Goal: Task Accomplishment & Management: Use online tool/utility

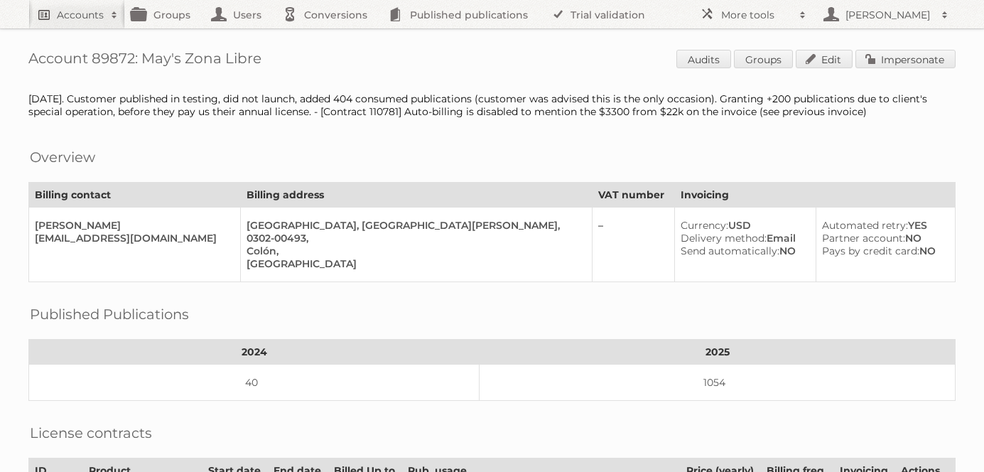
click at [65, 9] on h2 "Accounts" at bounding box center [80, 15] width 47 height 14
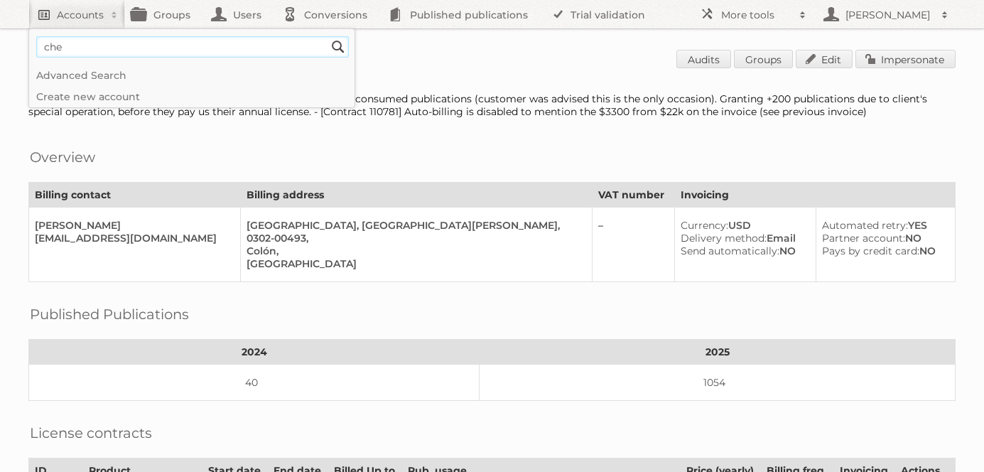
type input"] "chedraui"
click at [328, 36] on input "Search" at bounding box center [338, 46] width 21 height 21
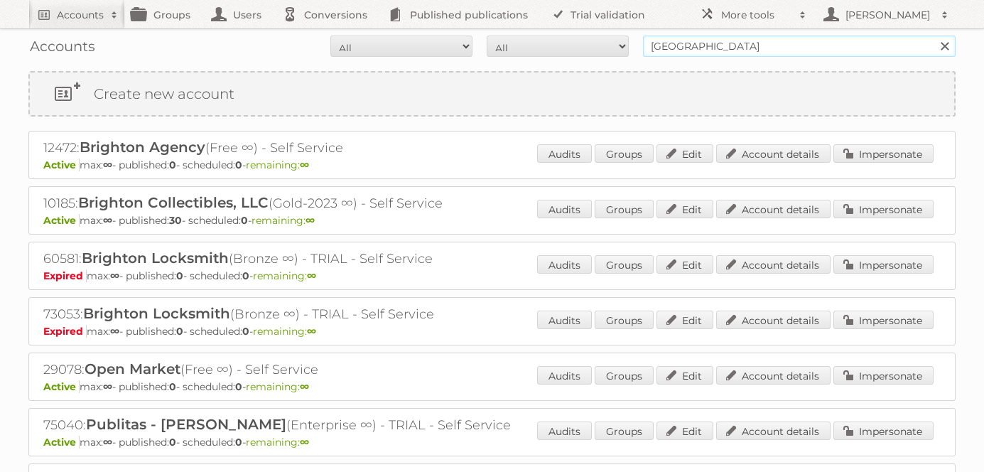
click at [675, 43] on input "brighton" at bounding box center [799, 46] width 313 height 21
type input "optronics"
click at [934, 36] on input "Search" at bounding box center [944, 46] width 21 height 21
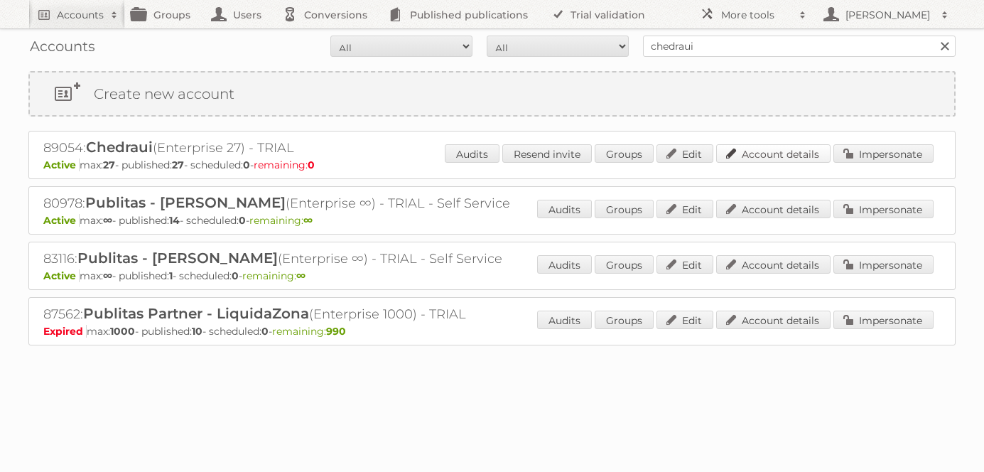
click at [779, 149] on link "Account details" at bounding box center [773, 153] width 114 height 18
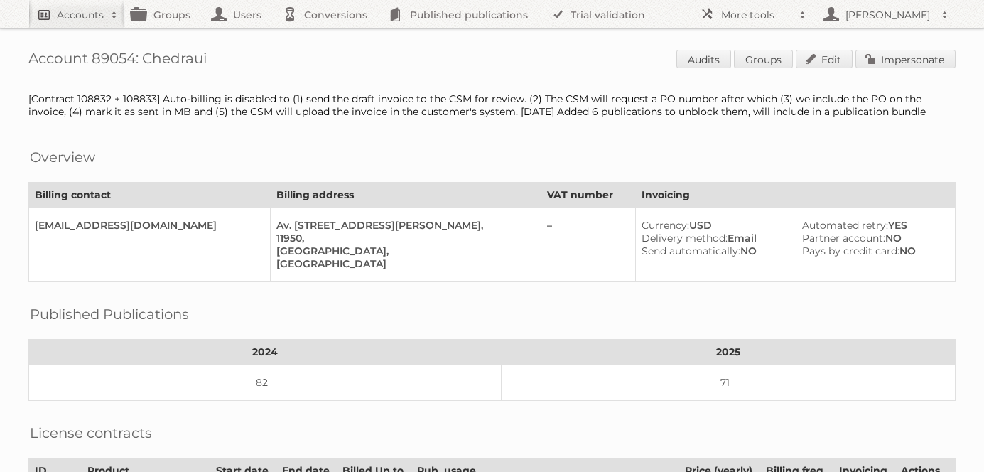
click at [90, 20] on h2 "Accounts" at bounding box center [80, 15] width 47 height 14
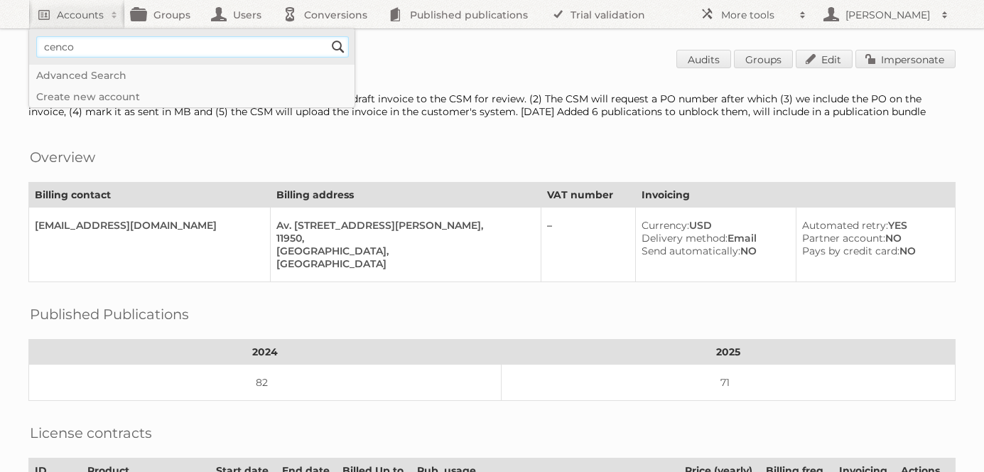
type input"] "cencosud colombia"
click at [328, 36] on input "Search" at bounding box center [338, 46] width 21 height 21
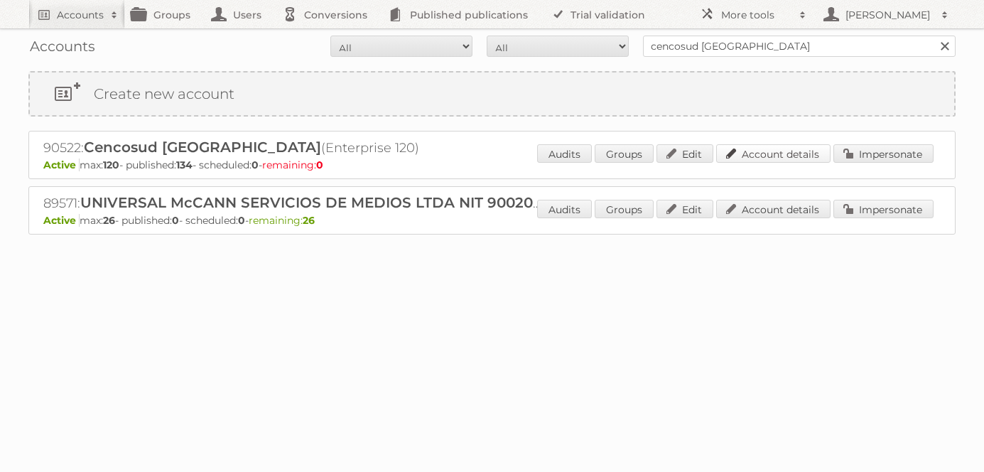
click at [774, 156] on link "Account details" at bounding box center [773, 153] width 114 height 18
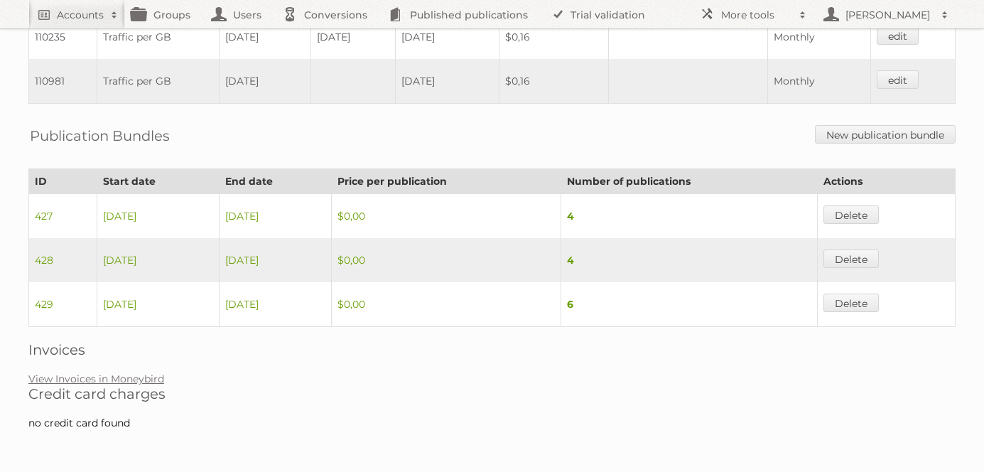
scroll to position [534, 0]
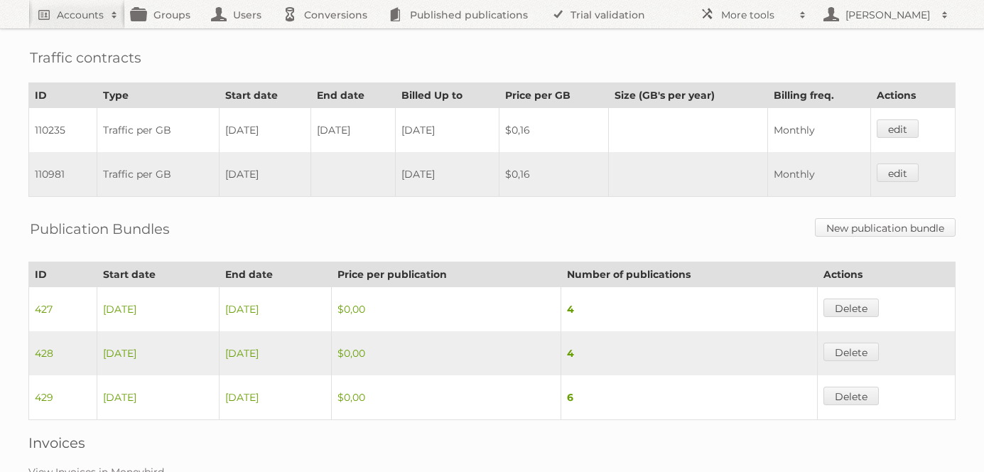
click at [883, 237] on link "New publication bundle" at bounding box center [885, 227] width 141 height 18
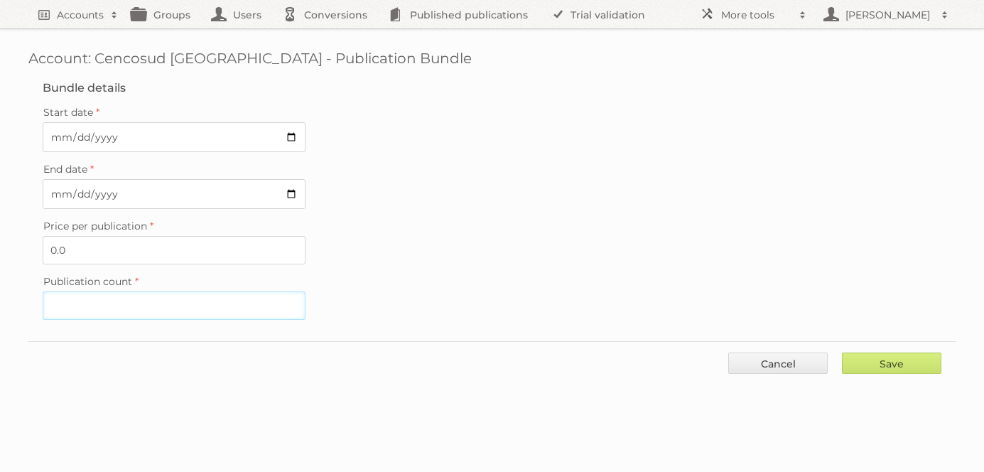
click at [158, 292] on input "Publication count" at bounding box center [174, 305] width 263 height 28
type input "10"
click at [509, 232] on div "Price per publication 0.0" at bounding box center [492, 240] width 899 height 48
click at [905, 352] on input "Save" at bounding box center [891, 362] width 99 height 21
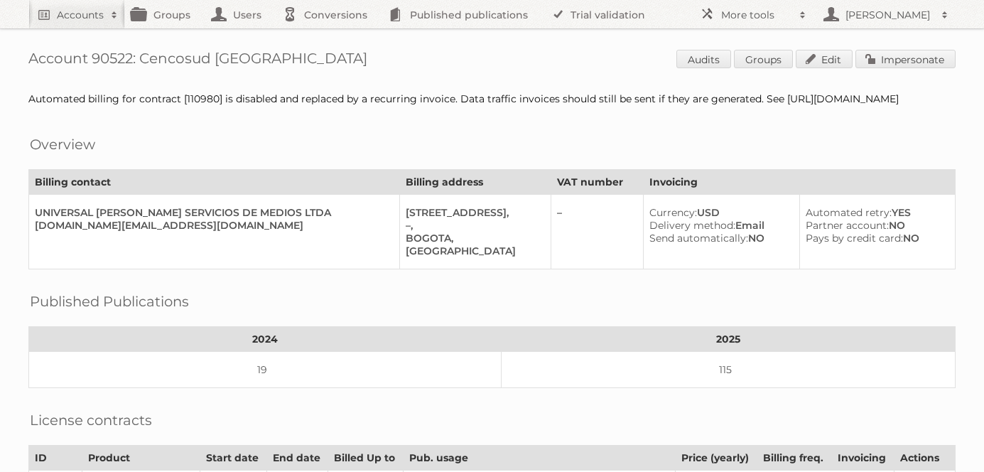
scroll to position [4, 0]
